Goal: Information Seeking & Learning: Find specific fact

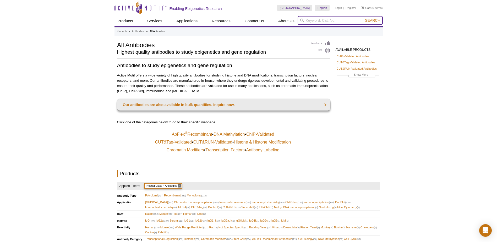
click at [316, 19] on input "search" at bounding box center [340, 20] width 85 height 9
paste input "39649"
type input "39649"
click at [363, 18] on button "Search" at bounding box center [372, 20] width 18 height 5
